Goal: Task Accomplishment & Management: Use online tool/utility

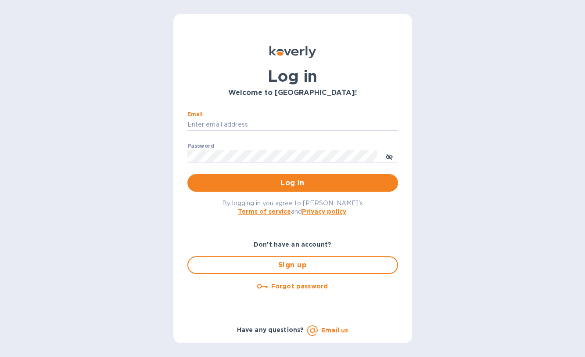
type input "[PERSON_NAME][EMAIL_ADDRESS][DOMAIN_NAME]"
click at [293, 182] on button "Log in" at bounding box center [293, 183] width 211 height 18
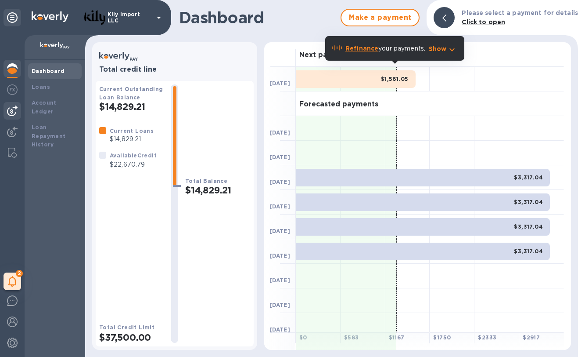
click at [14, 109] on img at bounding box center [12, 110] width 11 height 11
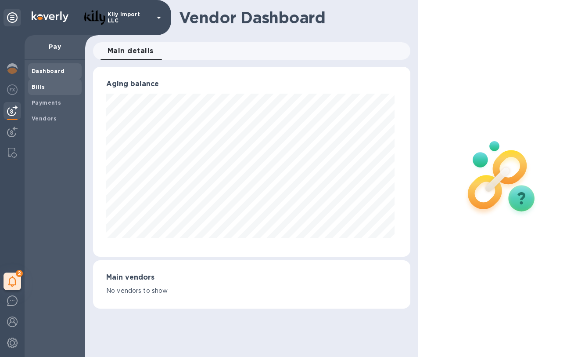
scroll to position [439029, 438905]
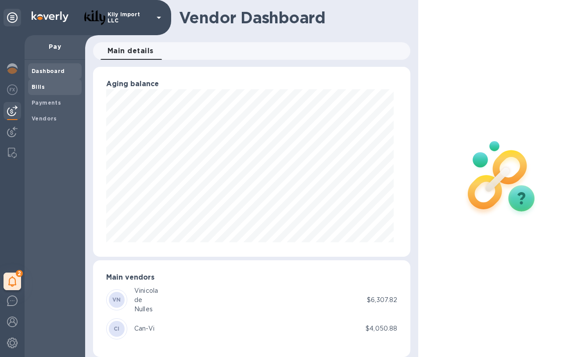
click at [40, 90] on span "Bills" at bounding box center [38, 87] width 13 height 9
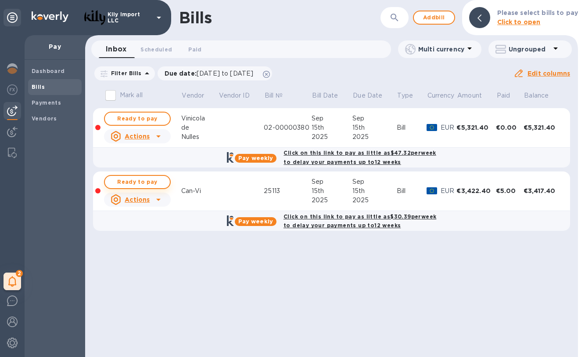
click at [144, 180] on span "Ready to pay" at bounding box center [137, 182] width 51 height 11
click at [135, 183] on span "Ready to pay" at bounding box center [137, 182] width 51 height 11
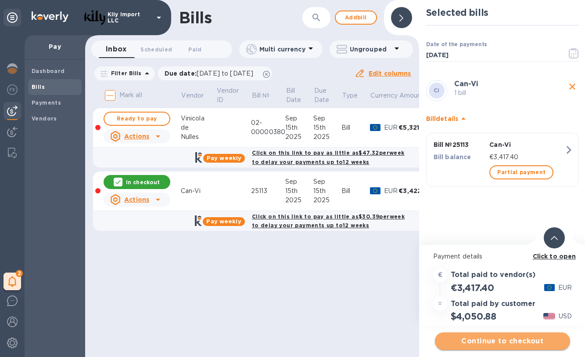
click at [503, 338] on span "Continue to checkout" at bounding box center [502, 341] width 121 height 11
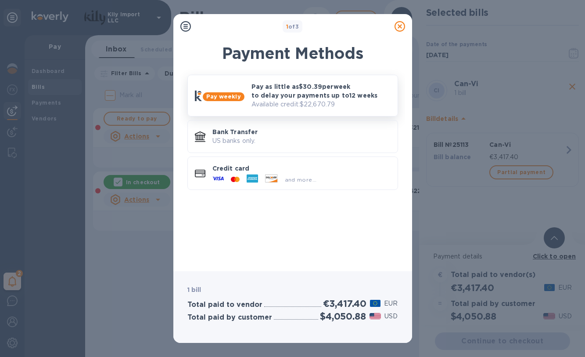
click at [298, 90] on p "Pay as little as $30.39 per week to delay your payments up to 12 weeks" at bounding box center [321, 91] width 139 height 18
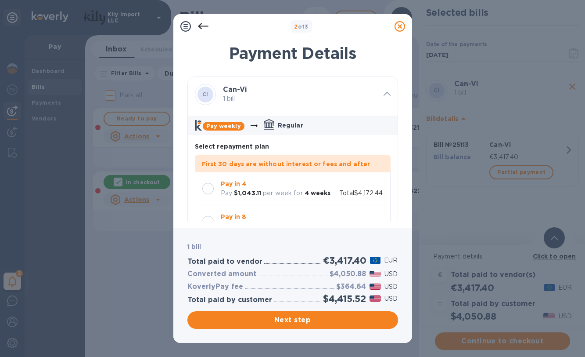
scroll to position [25, 0]
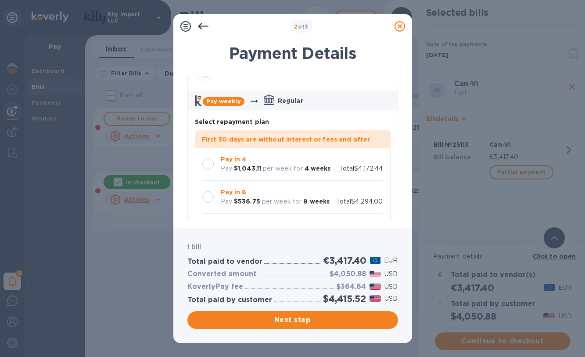
click at [297, 162] on p "Pay in 4" at bounding box center [276, 159] width 110 height 9
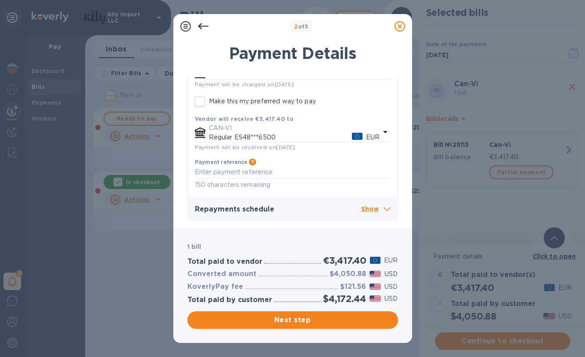
scroll to position [220, 0]
click at [376, 207] on p "Show" at bounding box center [375, 209] width 29 height 11
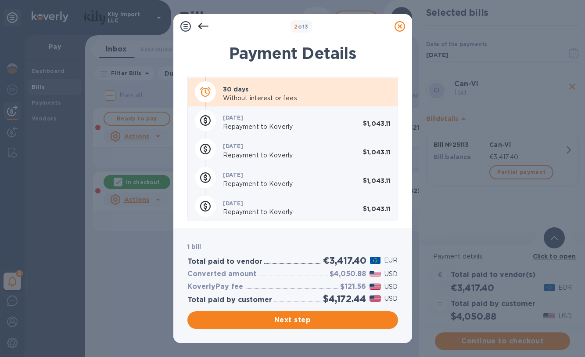
scroll to position [389, 0]
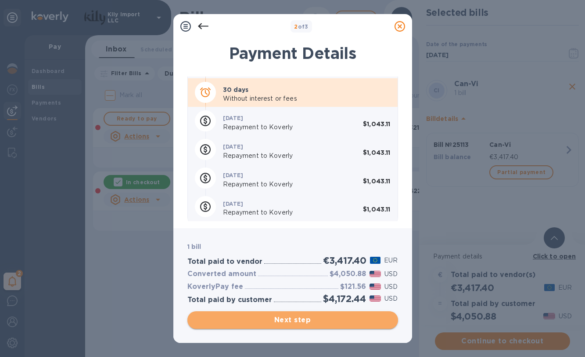
click at [292, 322] on span "Next step" at bounding box center [293, 319] width 197 height 11
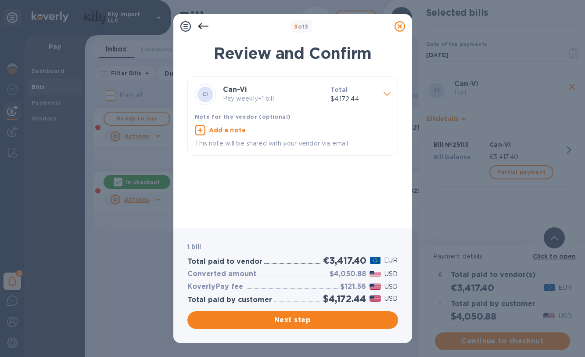
click at [223, 130] on u "Add a note" at bounding box center [227, 129] width 37 height 7
click at [245, 130] on textarea at bounding box center [286, 130] width 182 height 7
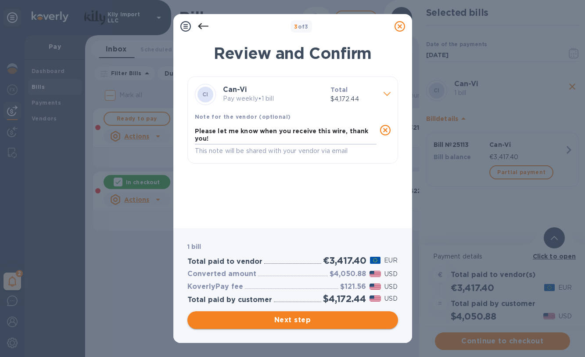
type textarea "Please let me know when you receive this wire, thank you!"
click at [296, 322] on span "Next step" at bounding box center [293, 319] width 197 height 11
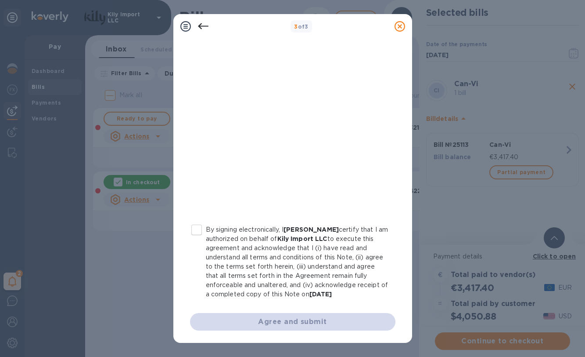
scroll to position [134, 0]
click at [199, 227] on input "By signing electronically, I [PERSON_NAME] certify that I am authorized on beha…" at bounding box center [197, 229] width 18 height 18
checkbox input "true"
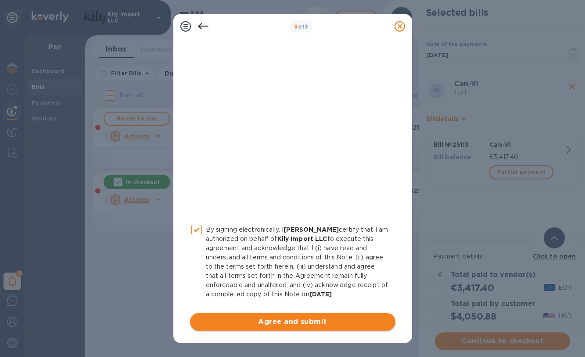
click at [320, 321] on span "Agree and submit" at bounding box center [292, 321] width 191 height 11
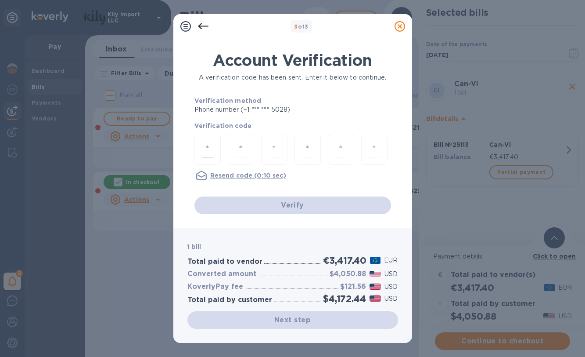
click at [213, 148] on input "number" at bounding box center [207, 149] width 11 height 16
type input "3"
type input "8"
type input "0"
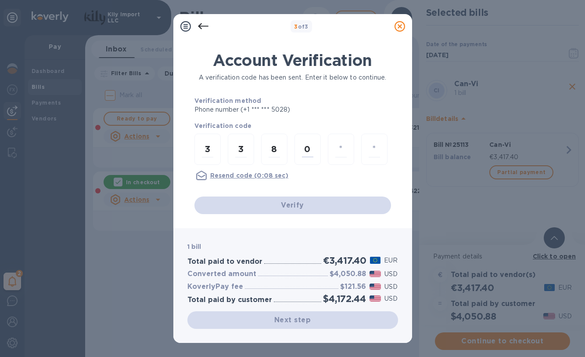
type input "5"
type input "3"
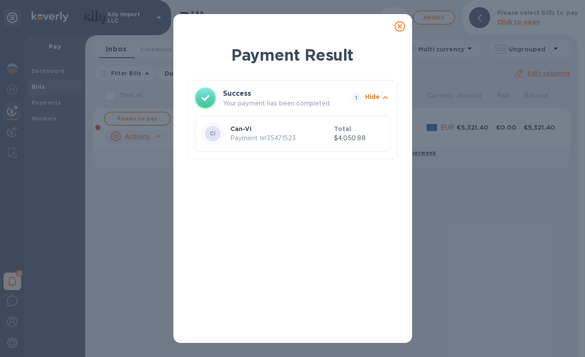
click at [397, 32] on div at bounding box center [400, 27] width 18 height 18
click at [398, 28] on icon at bounding box center [400, 26] width 11 height 11
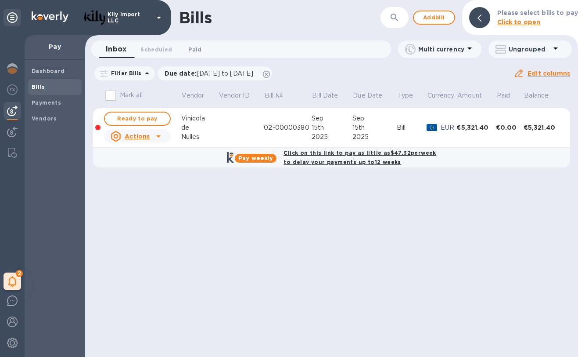
click at [194, 50] on span "Paid 0" at bounding box center [194, 49] width 13 height 9
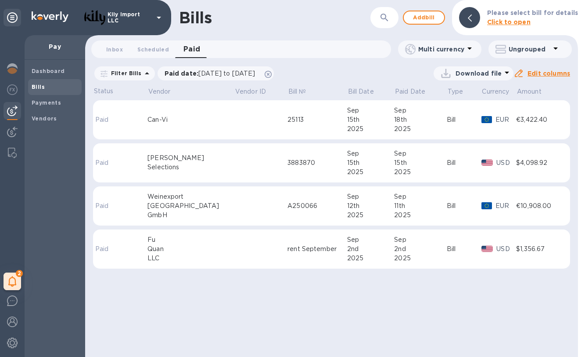
click at [409, 119] on div "18th" at bounding box center [420, 119] width 53 height 9
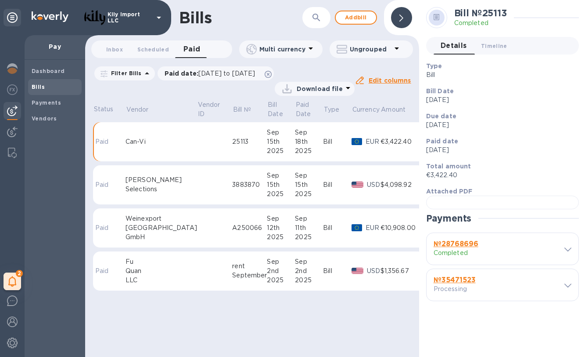
scroll to position [158, 0]
click at [565, 289] on span at bounding box center [568, 284] width 7 height 8
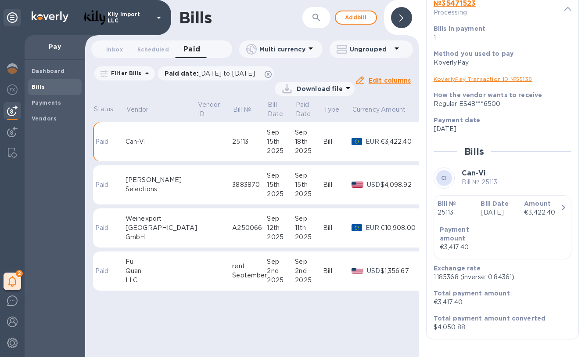
scroll to position [463, 0]
click at [40, 71] on b "Dashboard" at bounding box center [48, 71] width 33 height 7
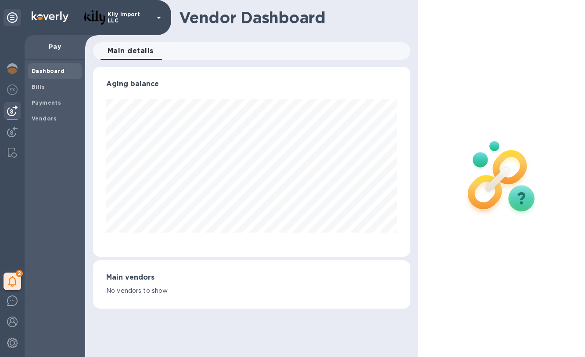
scroll to position [190, 318]
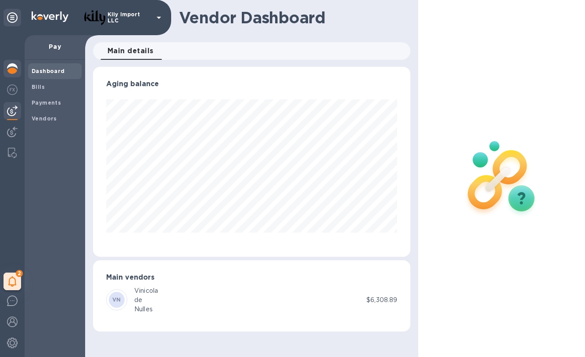
click at [13, 67] on img at bounding box center [12, 68] width 11 height 11
